Goal: Transaction & Acquisition: Obtain resource

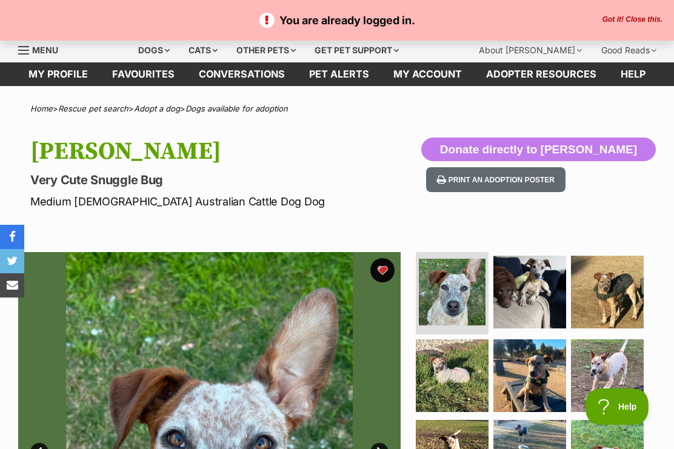
click at [638, 21] on button "Got it! Close this." at bounding box center [632, 20] width 67 height 10
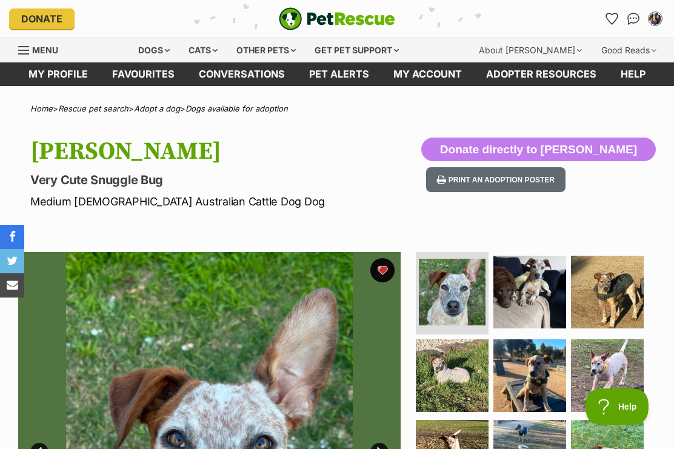
click at [163, 53] on div "Dogs" at bounding box center [154, 50] width 48 height 24
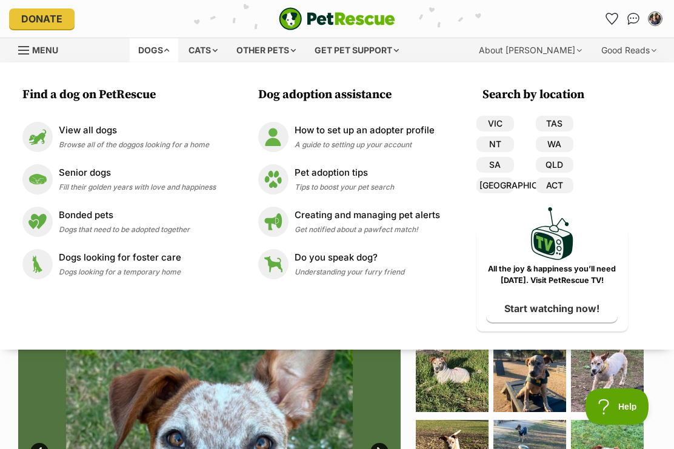
click at [497, 118] on link "VIC" at bounding box center [495, 124] width 38 height 16
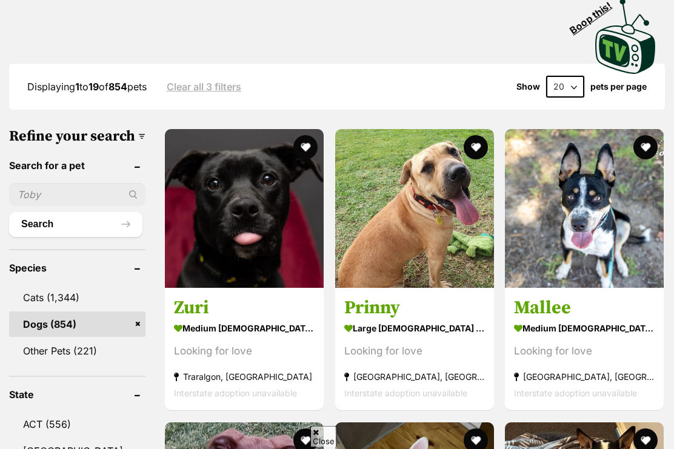
scroll to position [296, 0]
click at [39, 206] on input "text" at bounding box center [77, 194] width 136 height 23
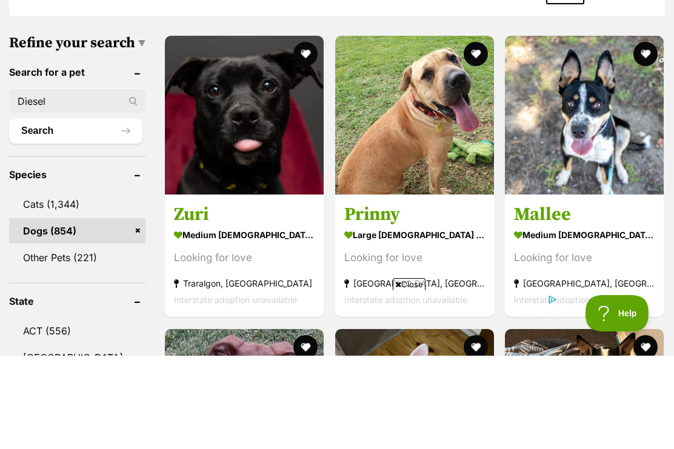
scroll to position [0, 0]
type input "Diesel"
click at [61, 212] on button "Search" at bounding box center [75, 224] width 133 height 24
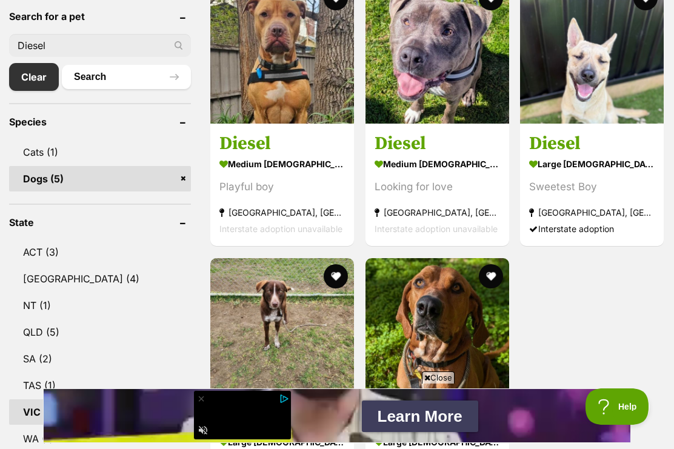
scroll to position [444, 0]
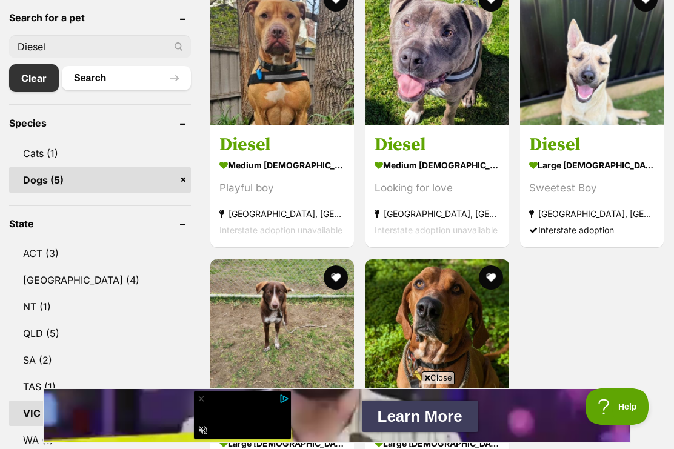
click at [425, 143] on h3 "Diesel" at bounding box center [437, 145] width 125 height 23
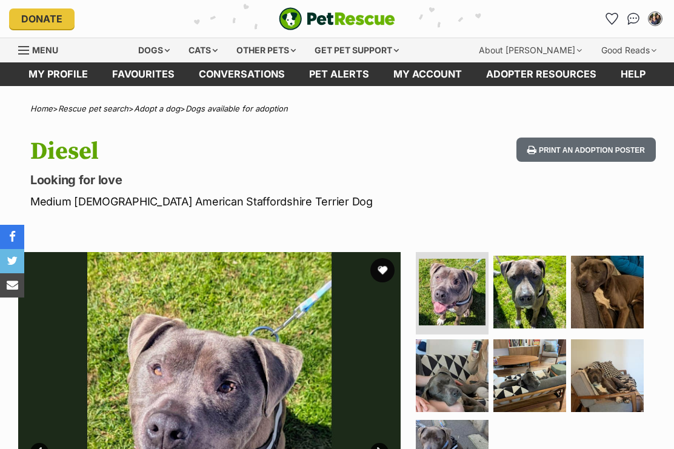
click at [383, 267] on button "favourite" at bounding box center [382, 270] width 24 height 24
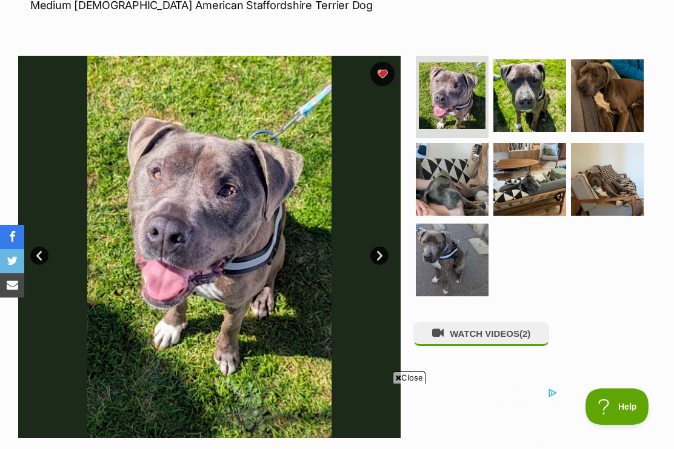
scroll to position [196, 0]
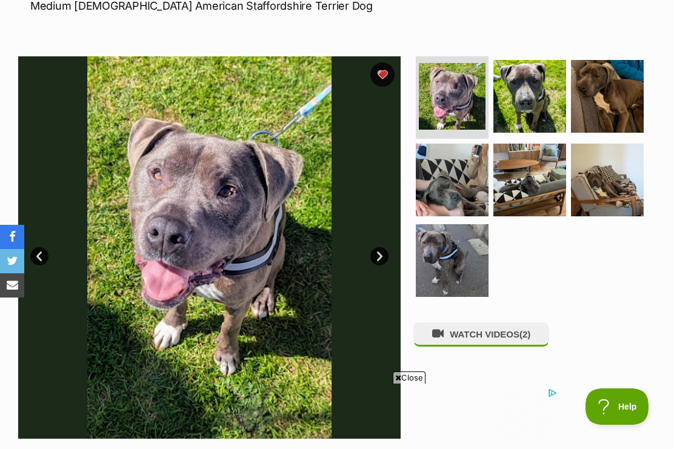
click at [450, 259] on img at bounding box center [452, 260] width 73 height 73
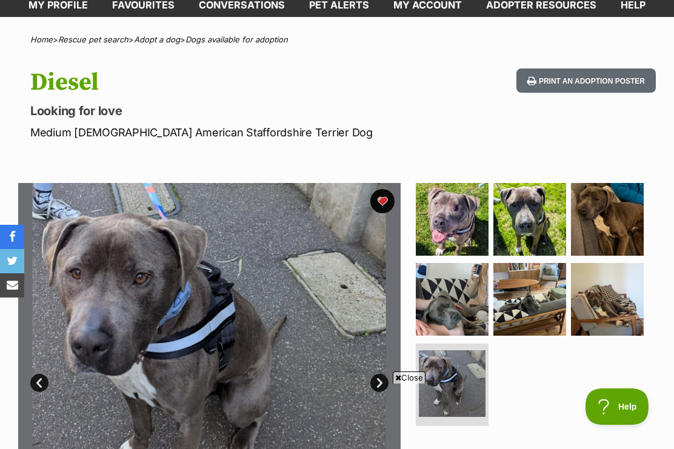
scroll to position [67, 0]
